Goal: Find specific page/section: Find specific page/section

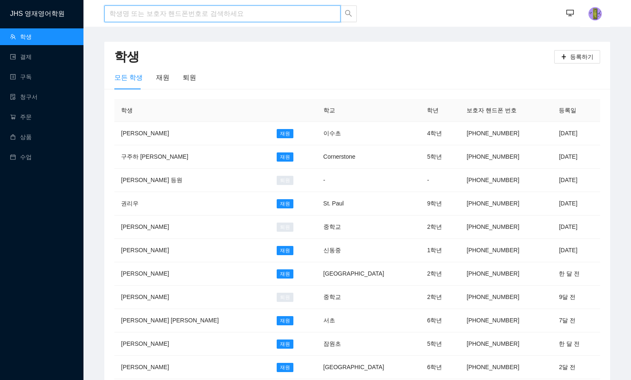
click at [151, 7] on input "search" at bounding box center [222, 13] width 236 height 17
type input "w"
type input "[PERSON_NAME]"
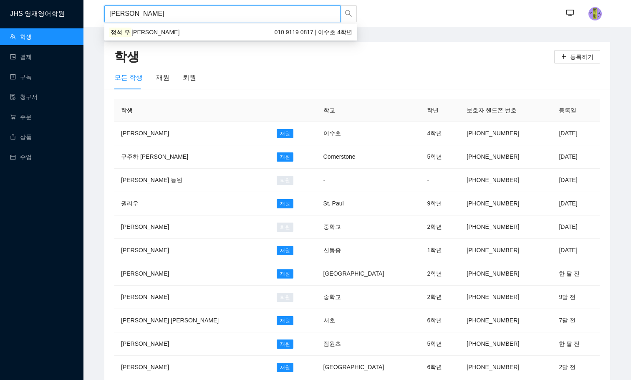
click at [151, 36] on div "[PERSON_NAME] [PERSON_NAME] 010 9119 0817 | 이수초 4학년" at bounding box center [230, 32] width 243 height 9
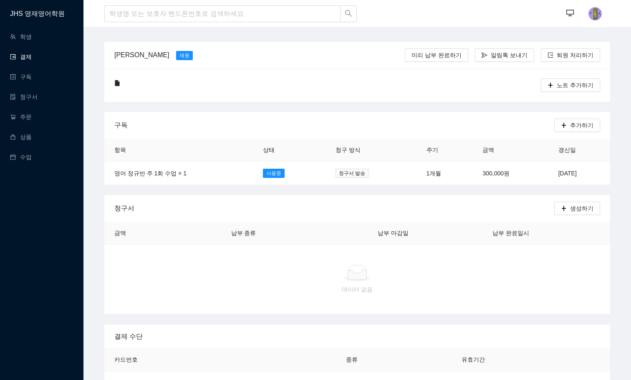
click at [28, 54] on link "결제" at bounding box center [21, 56] width 22 height 7
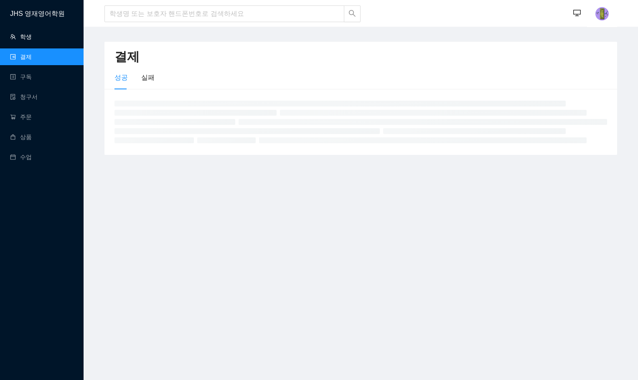
click at [26, 36] on link "학생" at bounding box center [21, 36] width 22 height 7
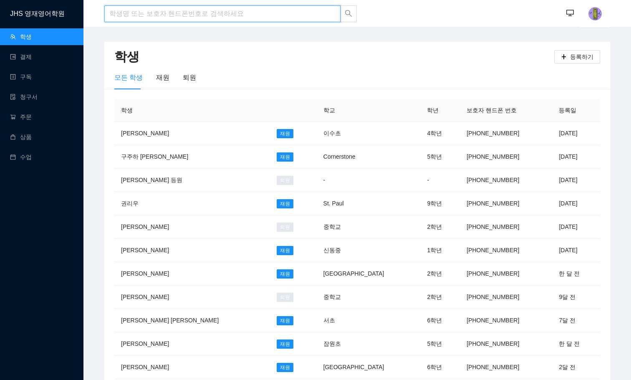
click at [129, 12] on input "search" at bounding box center [222, 13] width 236 height 17
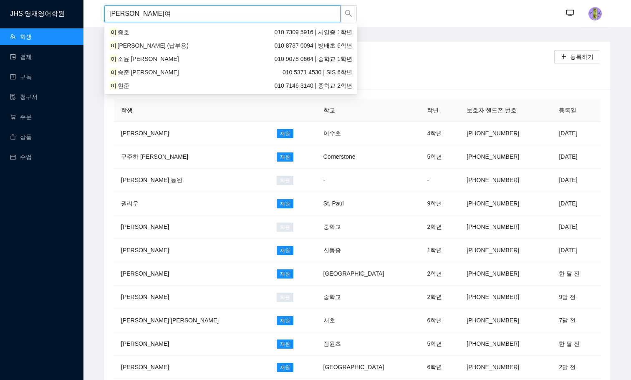
type input "[PERSON_NAME]"
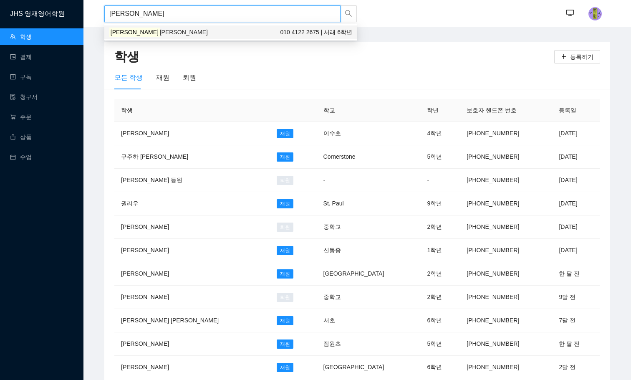
click at [134, 37] on div "[PERSON_NAME] [PERSON_NAME] 010 4122 2675 | 서래 6학년" at bounding box center [230, 31] width 253 height 13
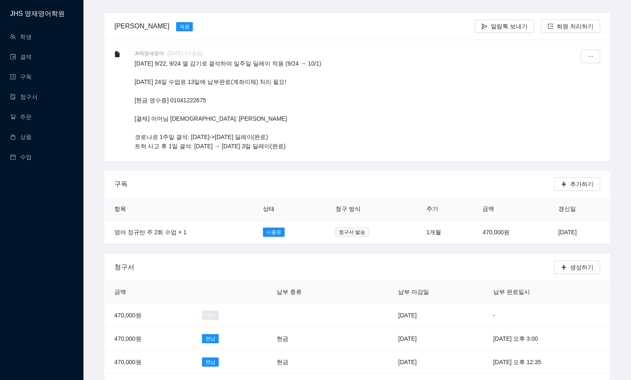
scroll to position [42, 0]
